Goal: Transaction & Acquisition: Purchase product/service

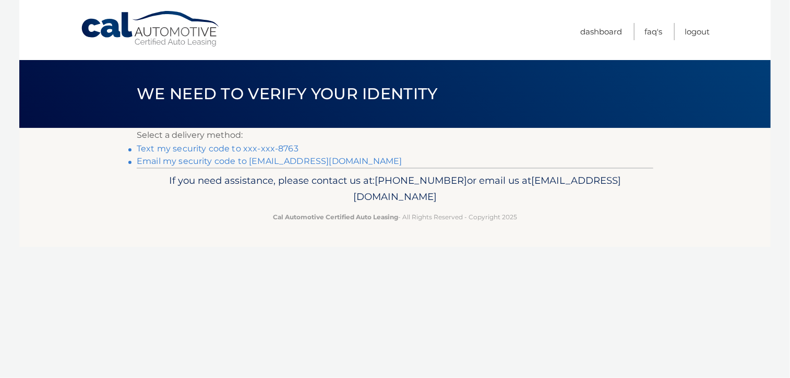
click at [250, 146] on link "Text my security code to xxx-xxx-8763" at bounding box center [218, 148] width 162 height 10
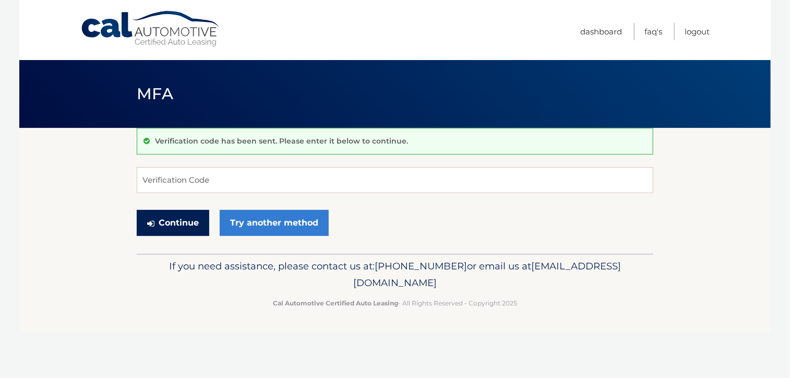
click at [183, 222] on button "Continue" at bounding box center [173, 223] width 73 height 26
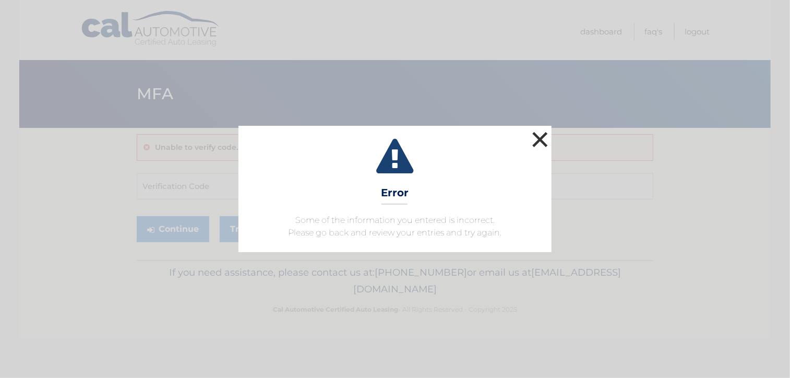
click at [544, 134] on button "×" at bounding box center [540, 139] width 21 height 21
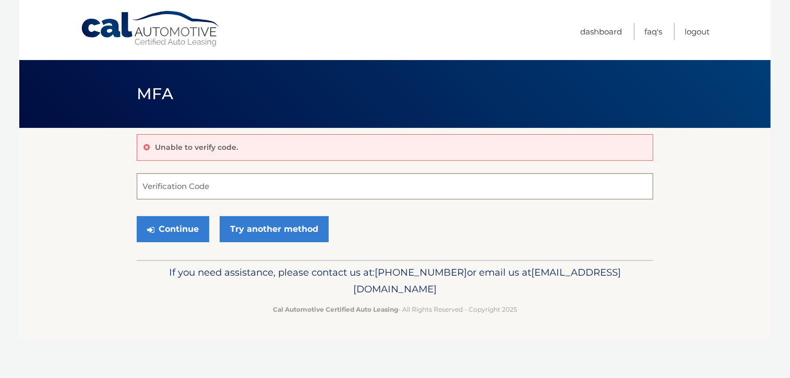
click at [292, 189] on input "Verification Code" at bounding box center [395, 186] width 517 height 26
type input "658395"
click at [186, 219] on button "Continue" at bounding box center [173, 229] width 73 height 26
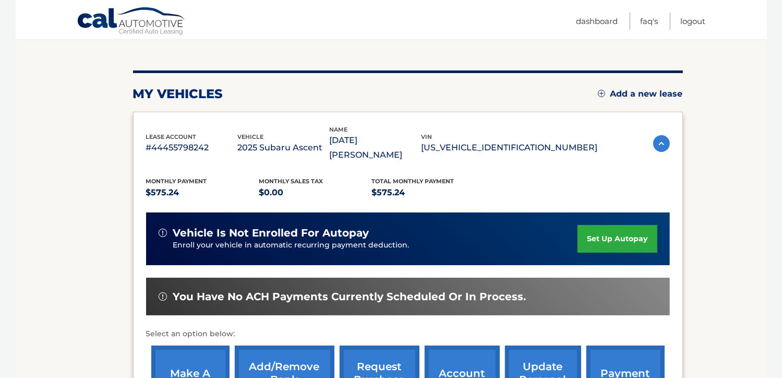
scroll to position [157, 0]
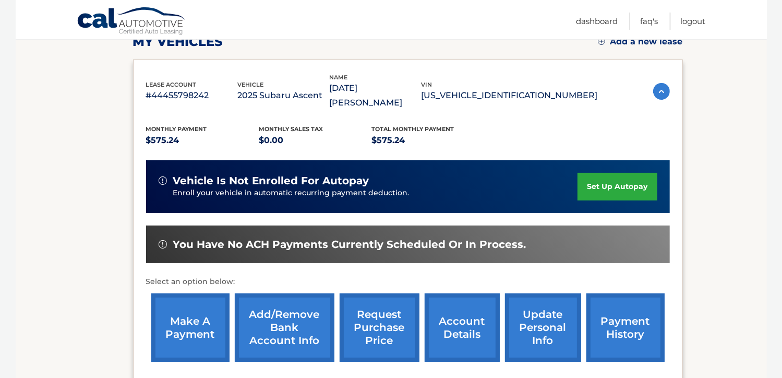
click at [197, 308] on link "make a payment" at bounding box center [190, 327] width 78 height 68
click at [210, 298] on link "make a payment" at bounding box center [190, 327] width 78 height 68
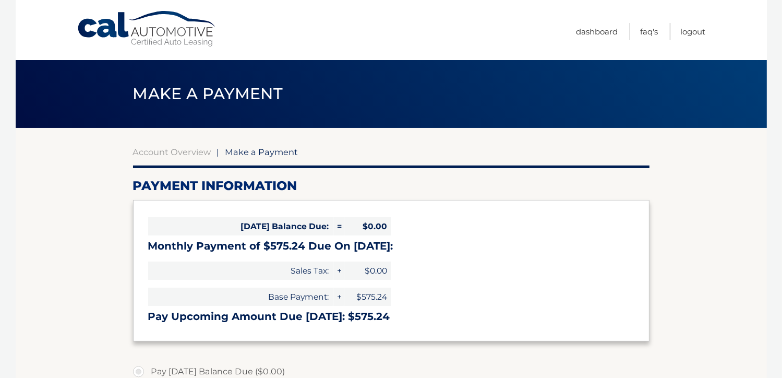
select select "ZjI1OTUyZmItYzM1NC00MWQxLWJkNzgtY2RhZjhmNmExYjc0"
click at [374, 227] on span "$0.00" at bounding box center [367, 226] width 47 height 18
click at [386, 223] on span "$0.00" at bounding box center [367, 226] width 47 height 18
click at [381, 231] on span "$0.00" at bounding box center [367, 226] width 47 height 18
click at [367, 246] on h3 "Monthly Payment of $575.24 Due On [DATE]:" at bounding box center [391, 245] width 486 height 13
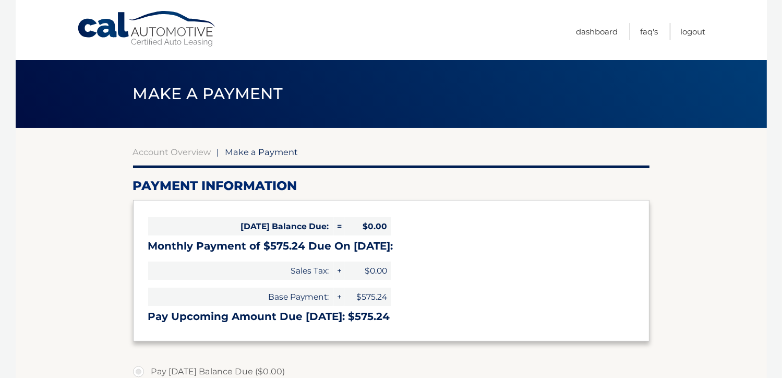
click at [364, 226] on span "$0.00" at bounding box center [367, 226] width 47 height 18
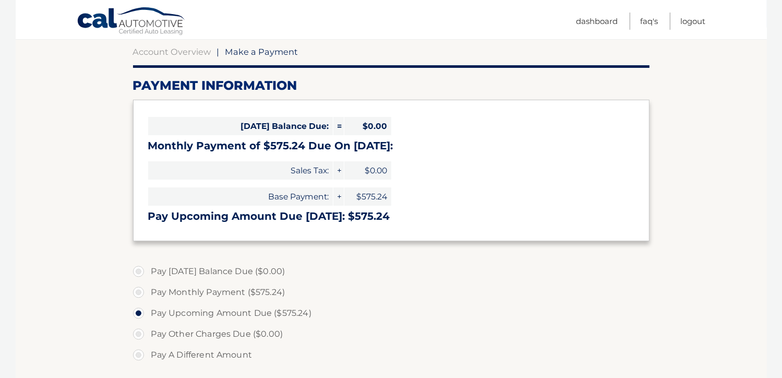
scroll to position [104, 0]
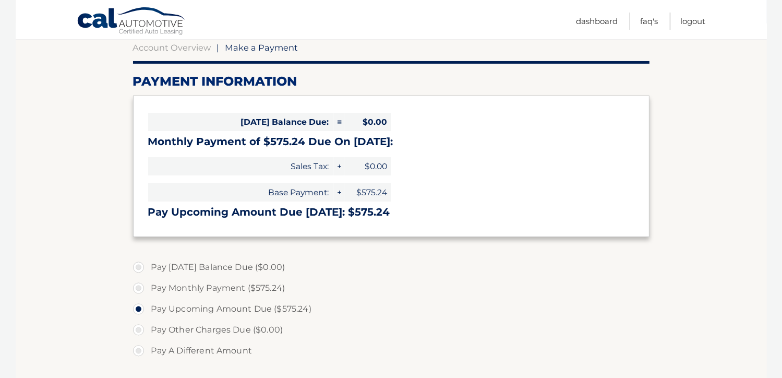
click at [140, 289] on label "Pay Monthly Payment ($575.24)" at bounding box center [391, 288] width 517 height 21
click at [140, 289] on input "Pay Monthly Payment ($575.24)" at bounding box center [142, 286] width 10 height 17
radio input "true"
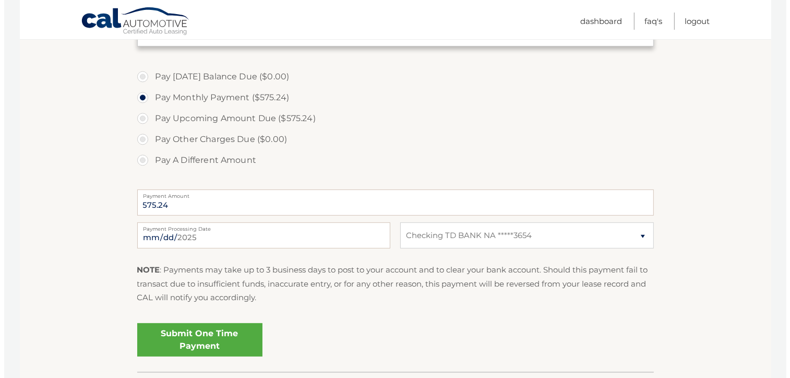
scroll to position [313, 0]
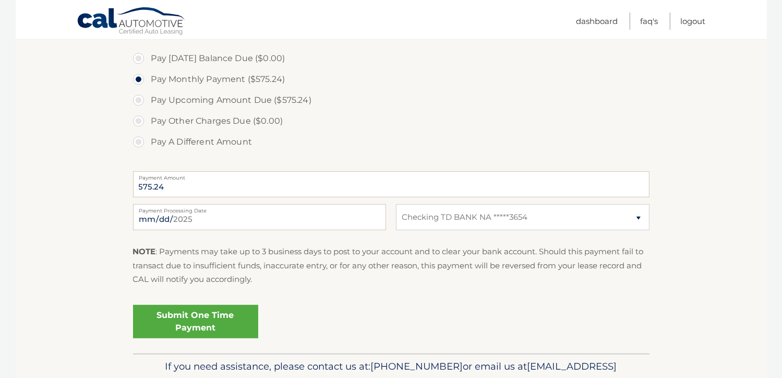
click at [248, 311] on link "Submit One Time Payment" at bounding box center [195, 321] width 125 height 33
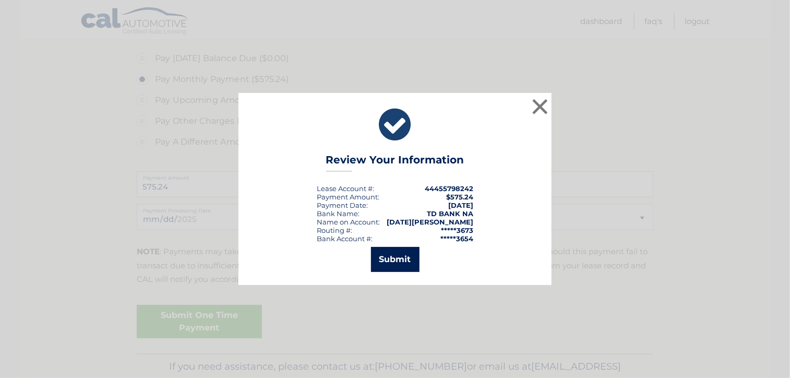
click at [392, 260] on button "Submit" at bounding box center [395, 259] width 49 height 25
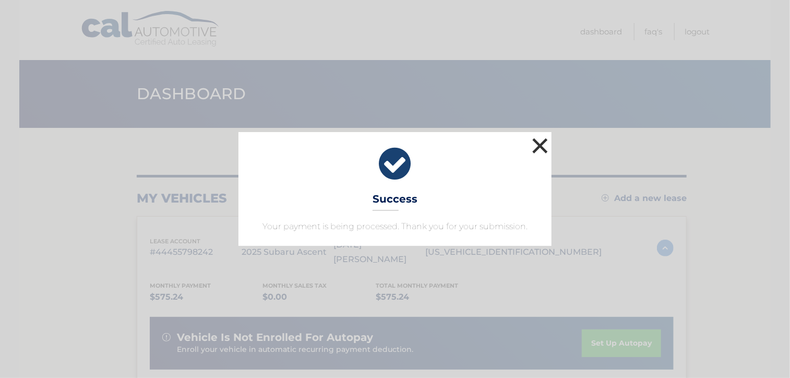
click at [537, 143] on button "×" at bounding box center [540, 145] width 21 height 21
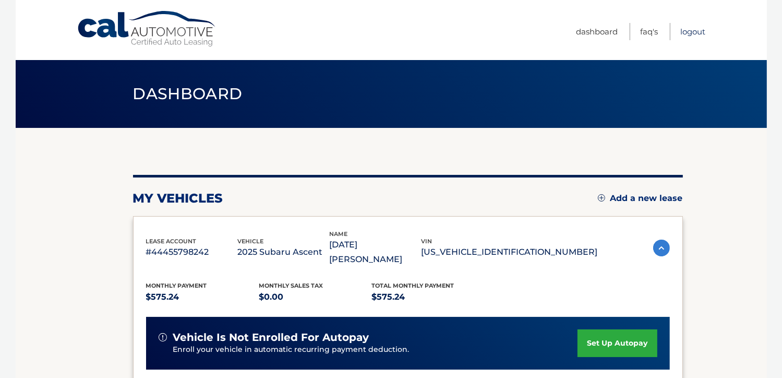
click at [697, 33] on link "Logout" at bounding box center [693, 31] width 25 height 17
